Goal: Transaction & Acquisition: Obtain resource

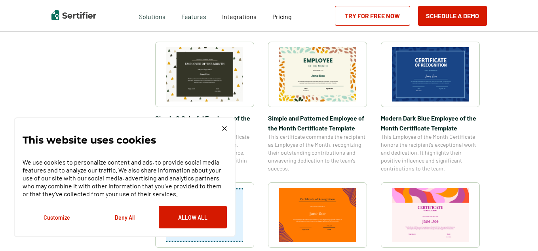
scroll to position [274, 0]
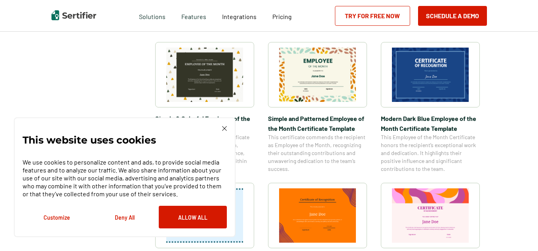
click at [411, 95] on img at bounding box center [430, 75] width 77 height 54
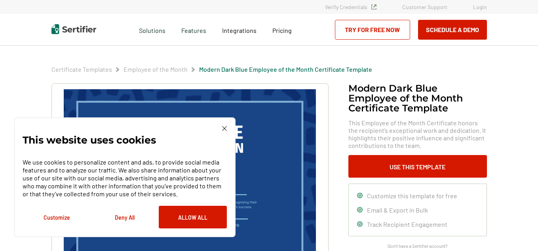
click at [220, 127] on div "This website uses cookies We use cookies to personalize content and ads, to pro…" at bounding box center [125, 177] width 204 height 102
click at [225, 125] on div "This website uses cookies We use cookies to personalize content and ads, to pro…" at bounding box center [125, 177] width 222 height 120
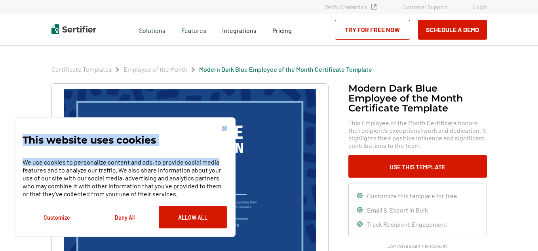
click at [224, 127] on div "This website uses cookies We use cookies to personalize content and ads, to pro…" at bounding box center [125, 177] width 204 height 102
click at [224, 127] on img at bounding box center [224, 128] width 5 height 5
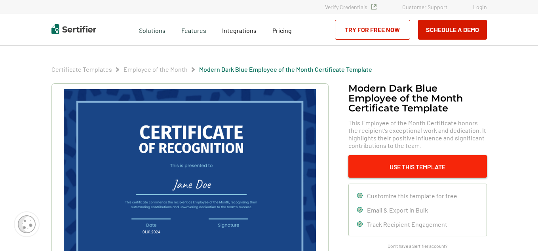
click at [403, 165] on button "Use This Template" at bounding box center [417, 166] width 139 height 23
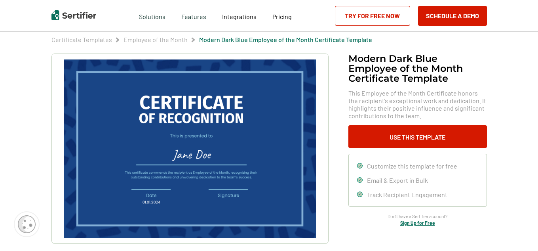
scroll to position [31, 0]
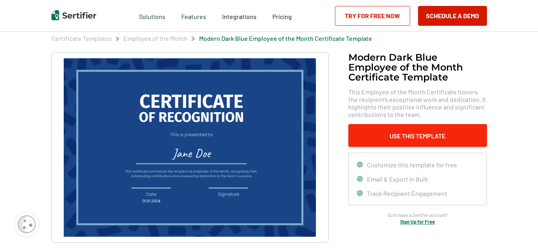
click at [458, 136] on button "Use This Template" at bounding box center [417, 135] width 139 height 23
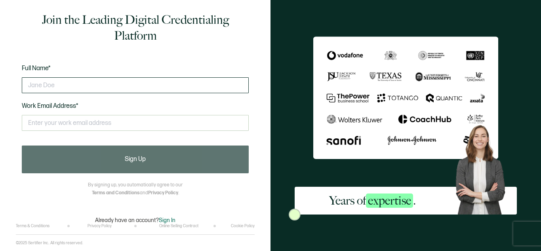
click at [180, 87] on input "text" at bounding box center [135, 85] width 227 height 16
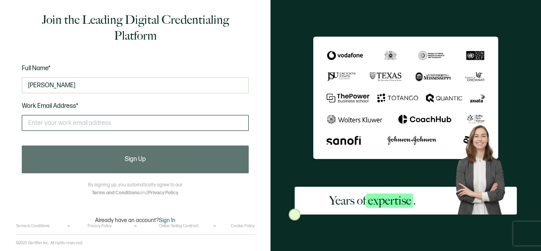
type input "[PERSON_NAME]"
click at [125, 130] on input "text" at bounding box center [135, 123] width 227 height 16
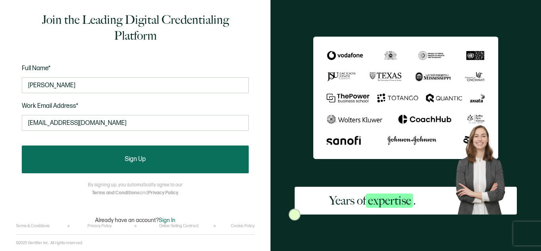
type input "[EMAIL_ADDRESS][DOMAIN_NAME]"
click at [128, 150] on button "Sign Up" at bounding box center [135, 159] width 227 height 28
